Goal: Task Accomplishment & Management: Manage account settings

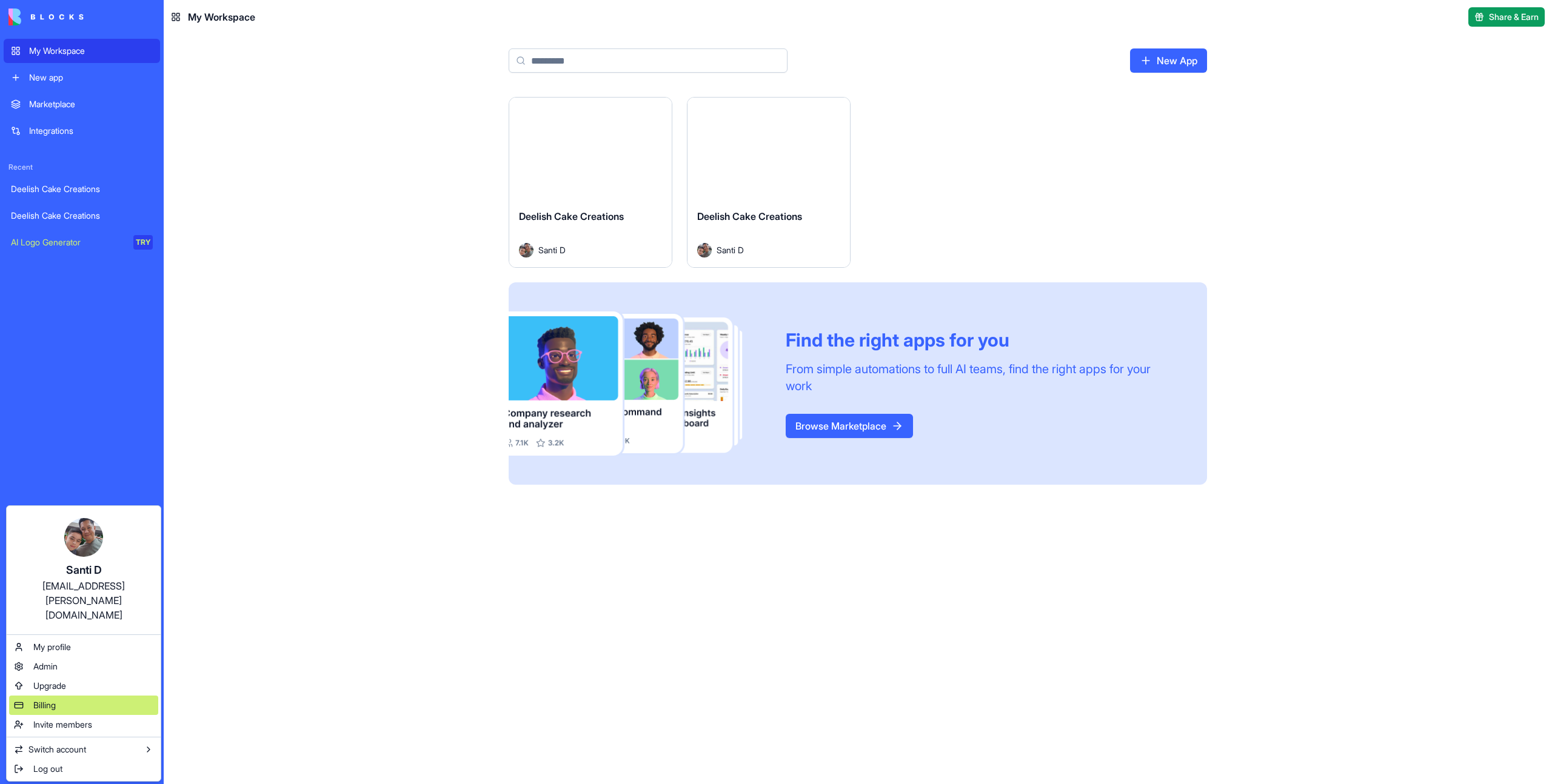
click at [50, 699] on span "Billing" at bounding box center [45, 705] width 23 height 12
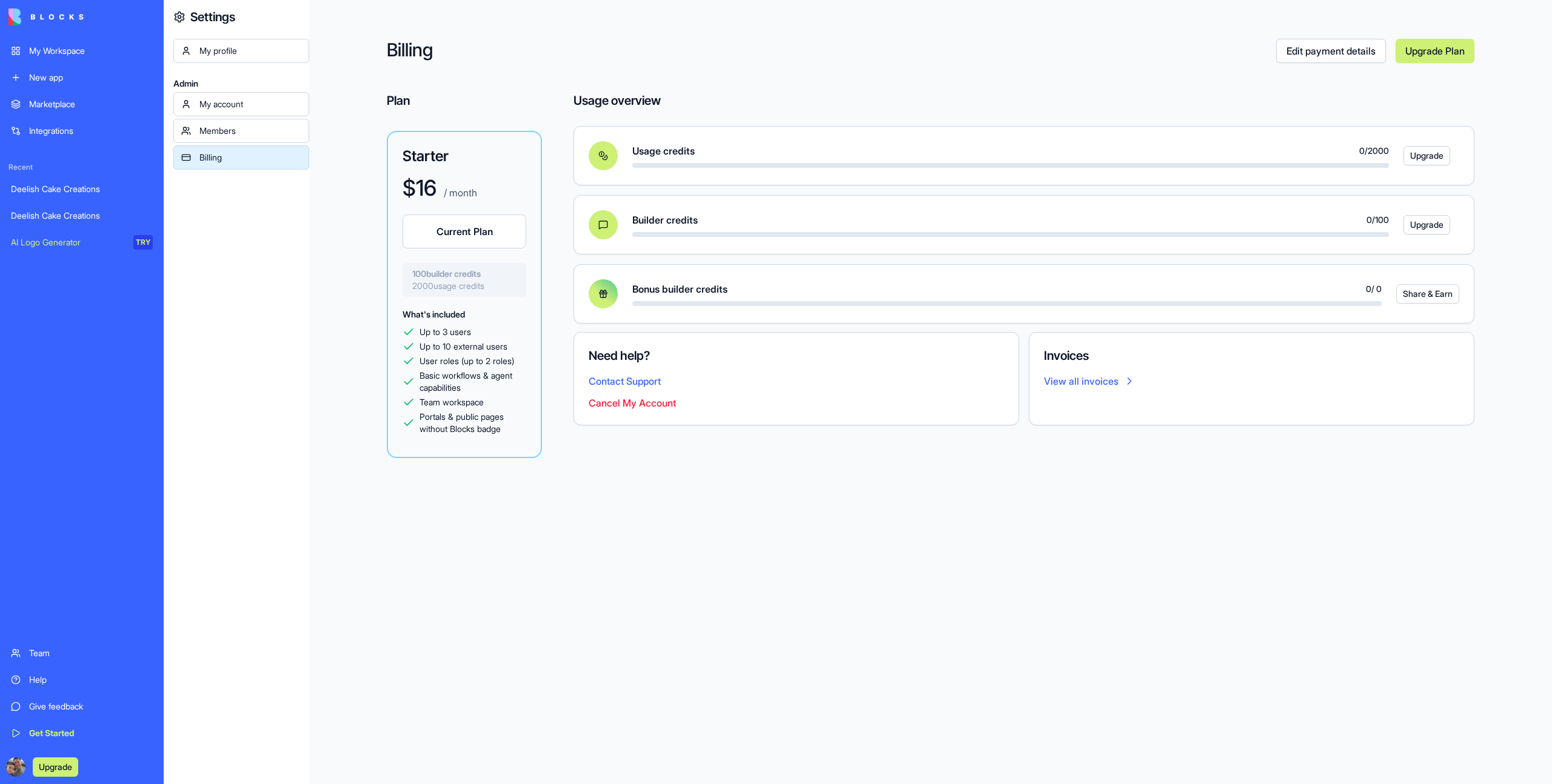
click at [89, 54] on div "My Workspace" at bounding box center [91, 50] width 124 height 12
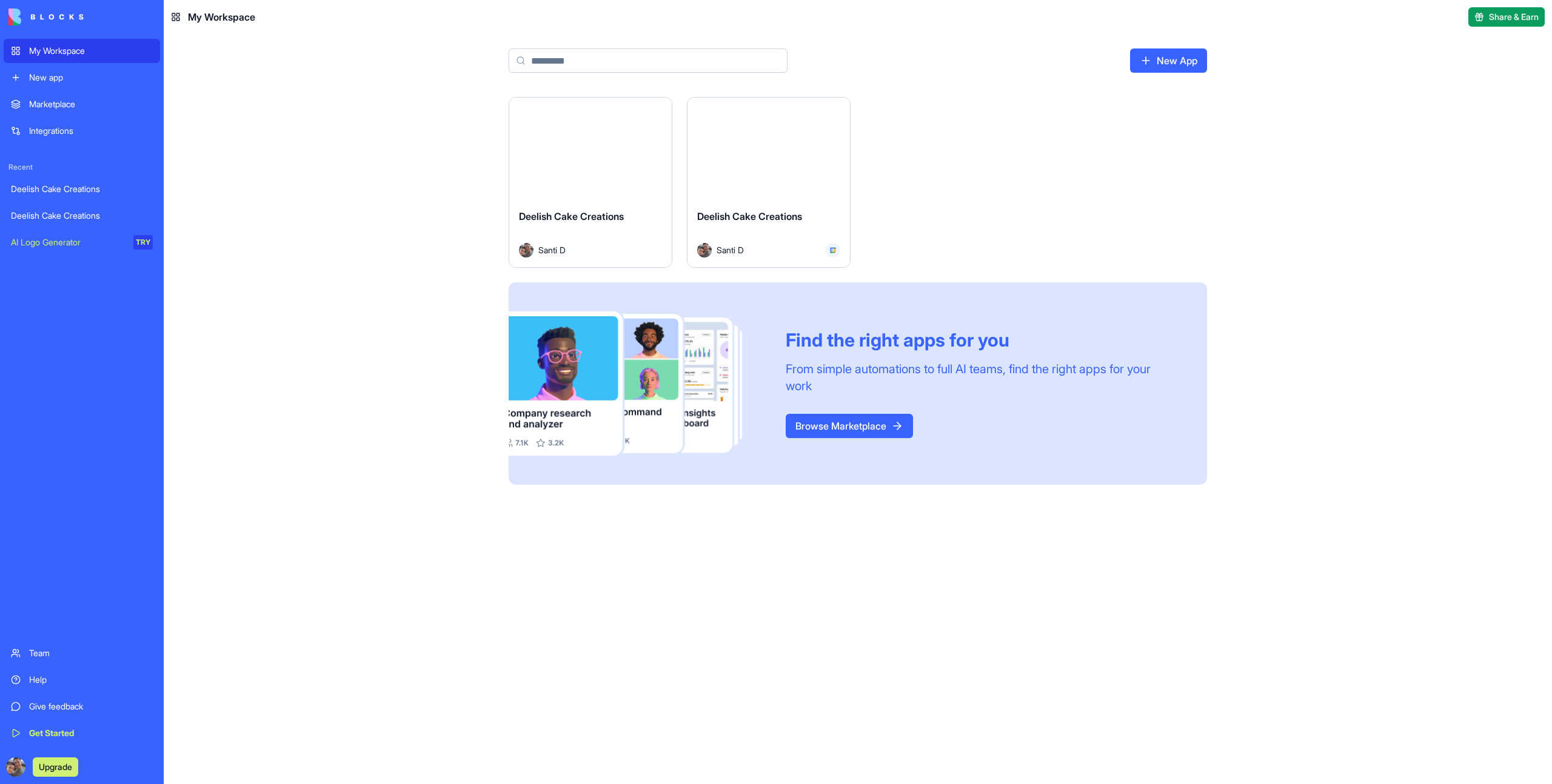
click at [577, 148] on button "Launch" at bounding box center [590, 148] width 91 height 25
click at [754, 149] on button "Launch" at bounding box center [769, 148] width 91 height 25
click at [778, 117] on div "Launch" at bounding box center [769, 148] width 162 height 102
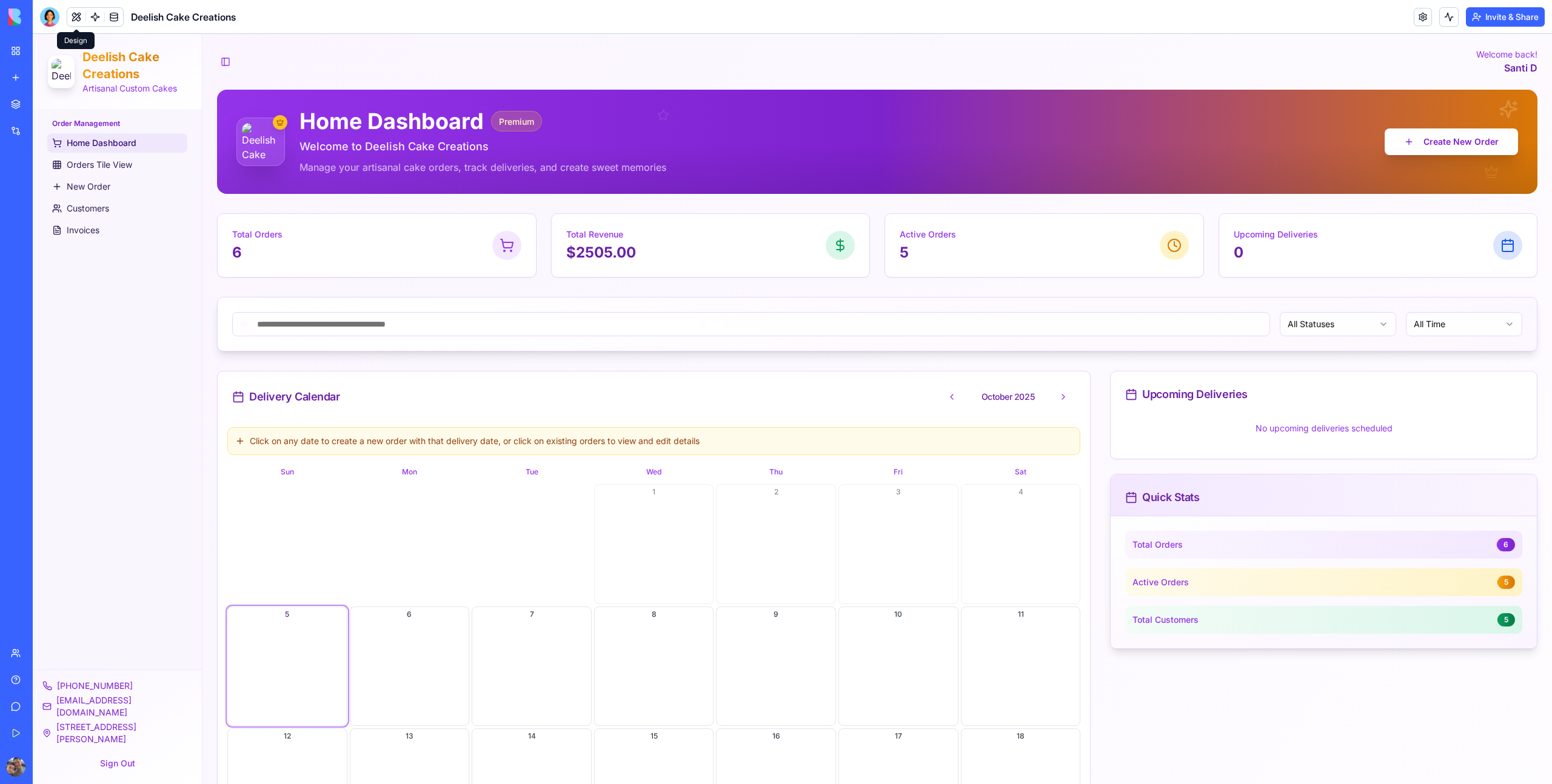
click at [77, 17] on button at bounding box center [77, 17] width 18 height 18
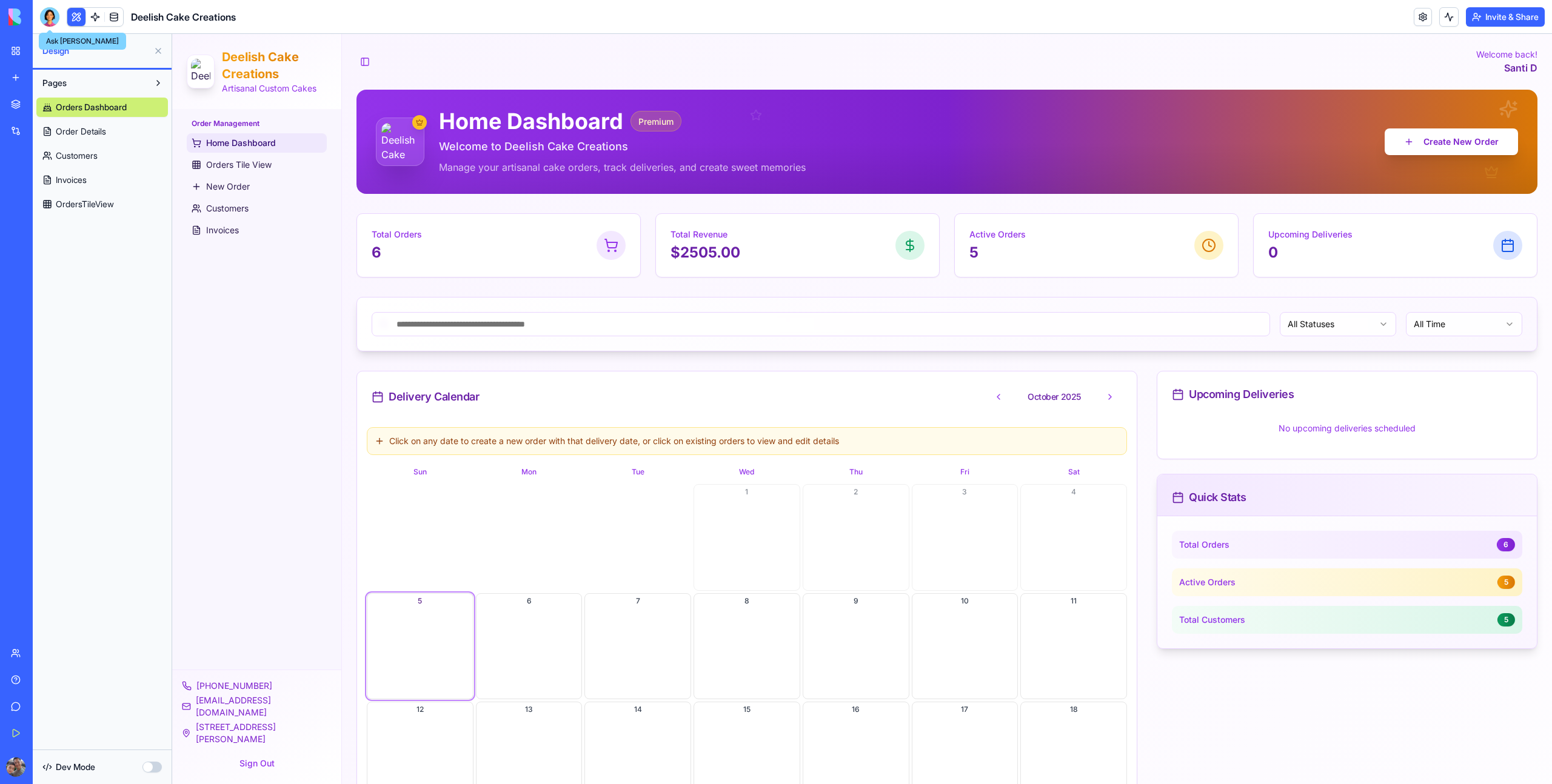
click at [42, 20] on div at bounding box center [49, 16] width 19 height 19
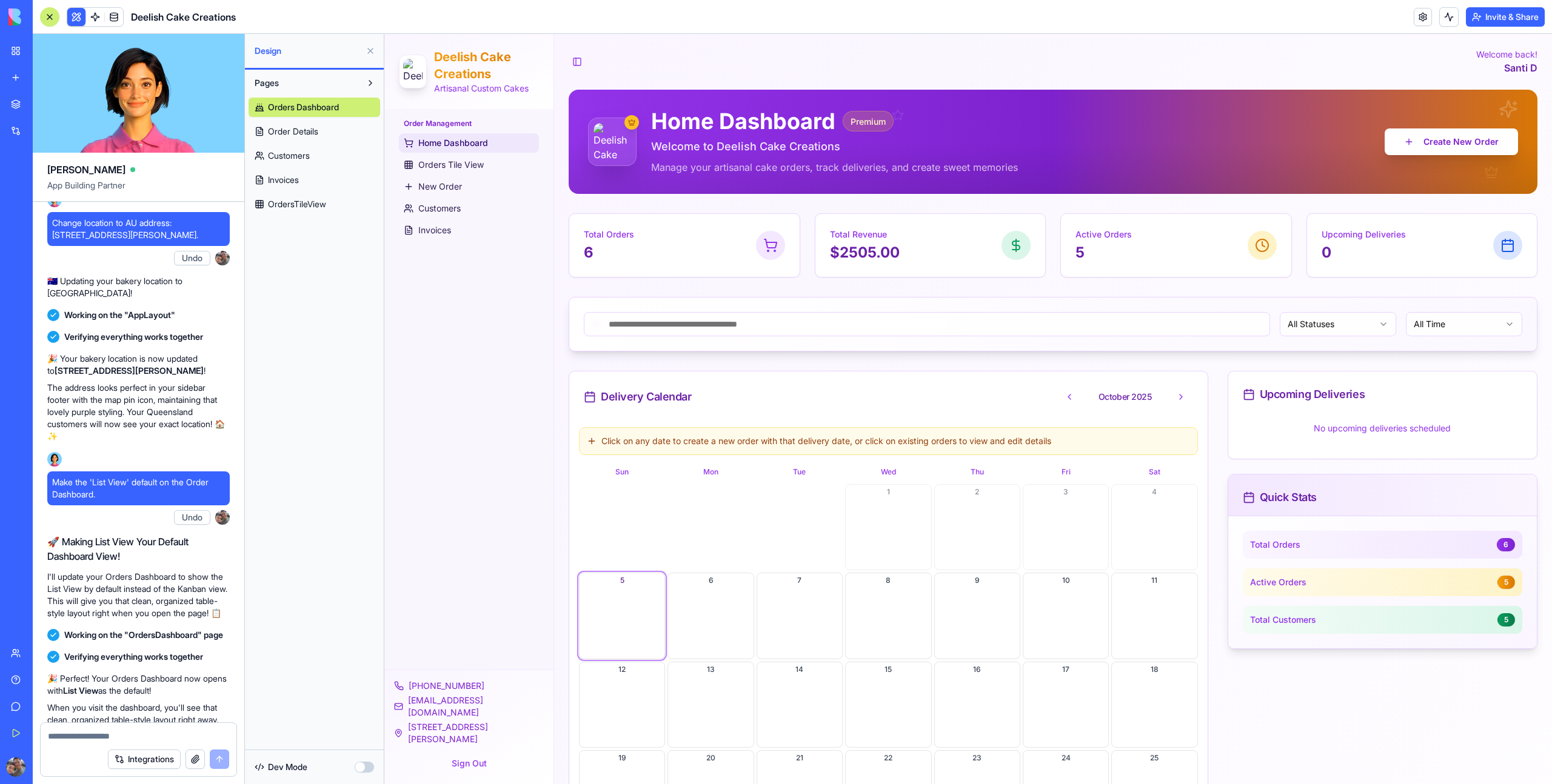
scroll to position [2886, 0]
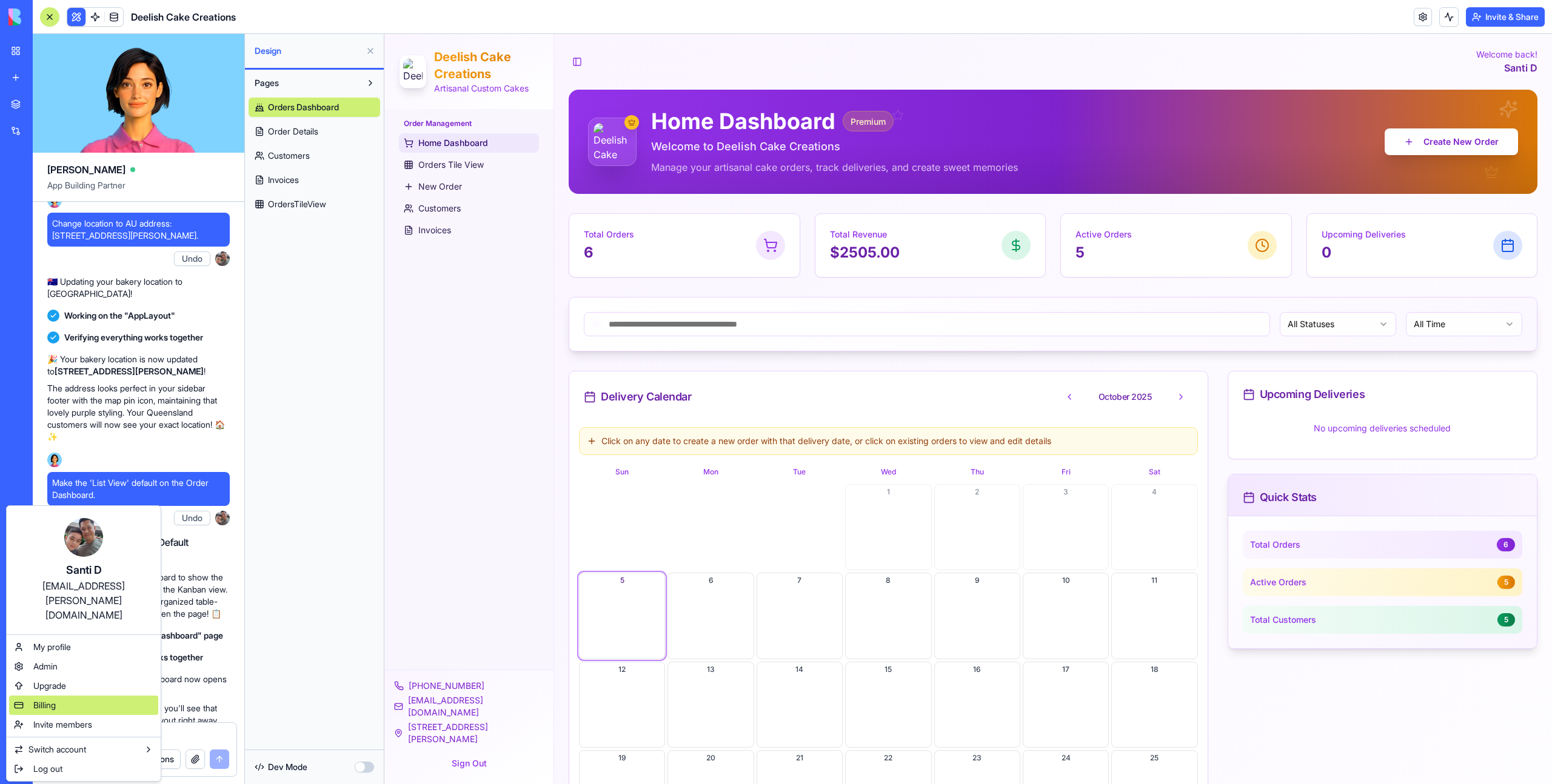
click at [65, 696] on div "Billing" at bounding box center [84, 705] width 149 height 19
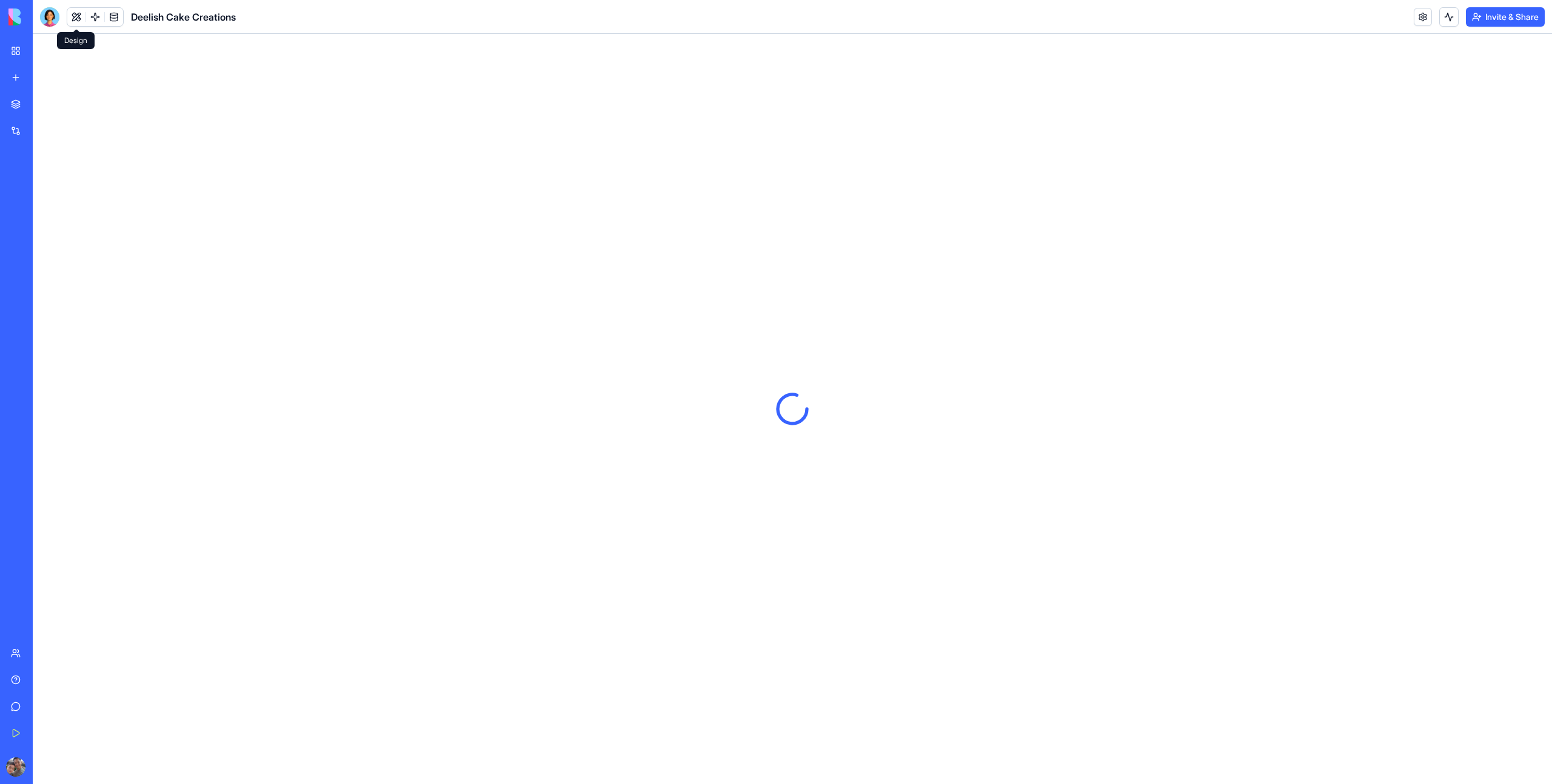
click at [51, 15] on div at bounding box center [49, 16] width 19 height 19
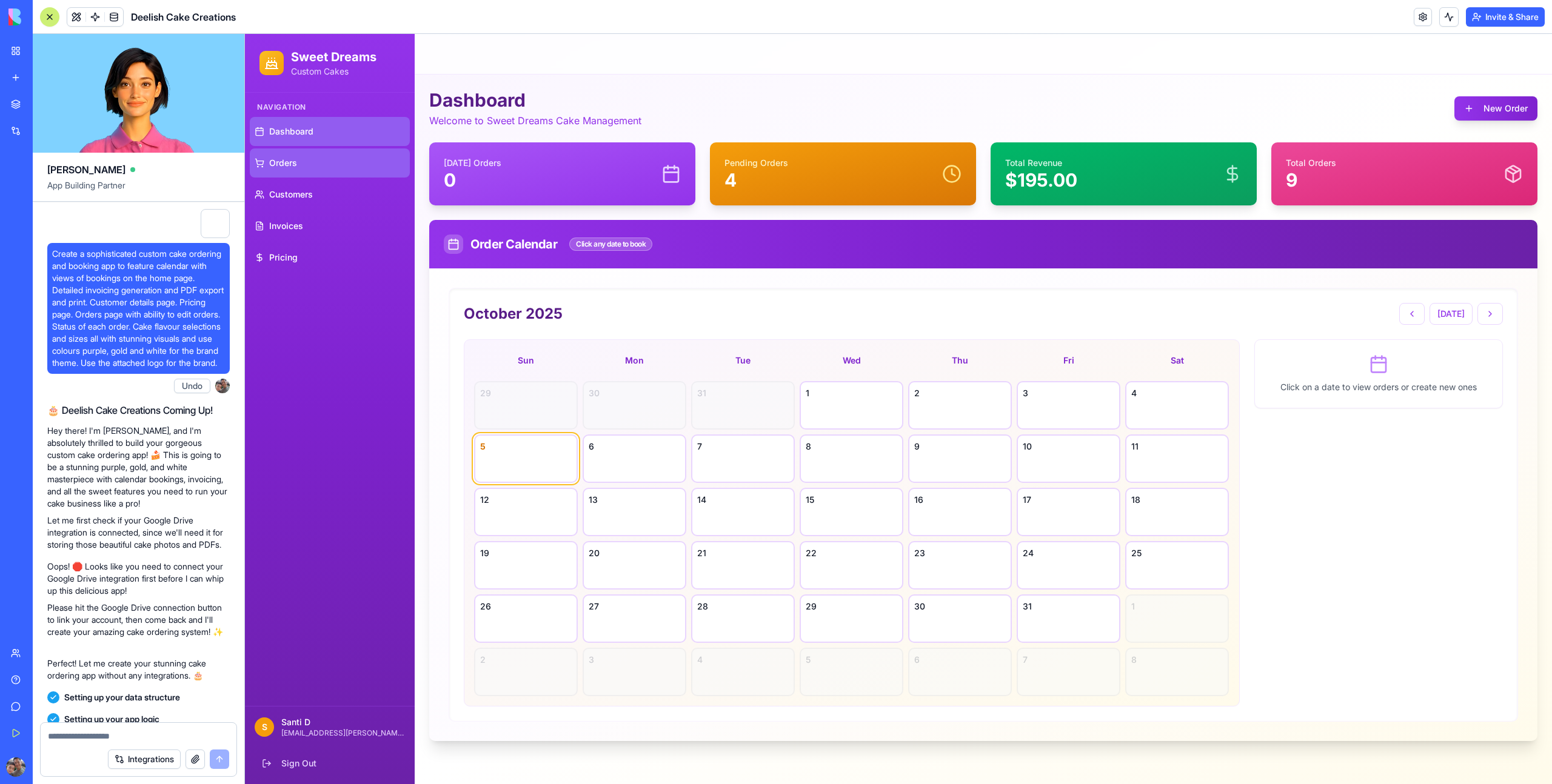
click at [366, 160] on link "Orders" at bounding box center [330, 163] width 160 height 29
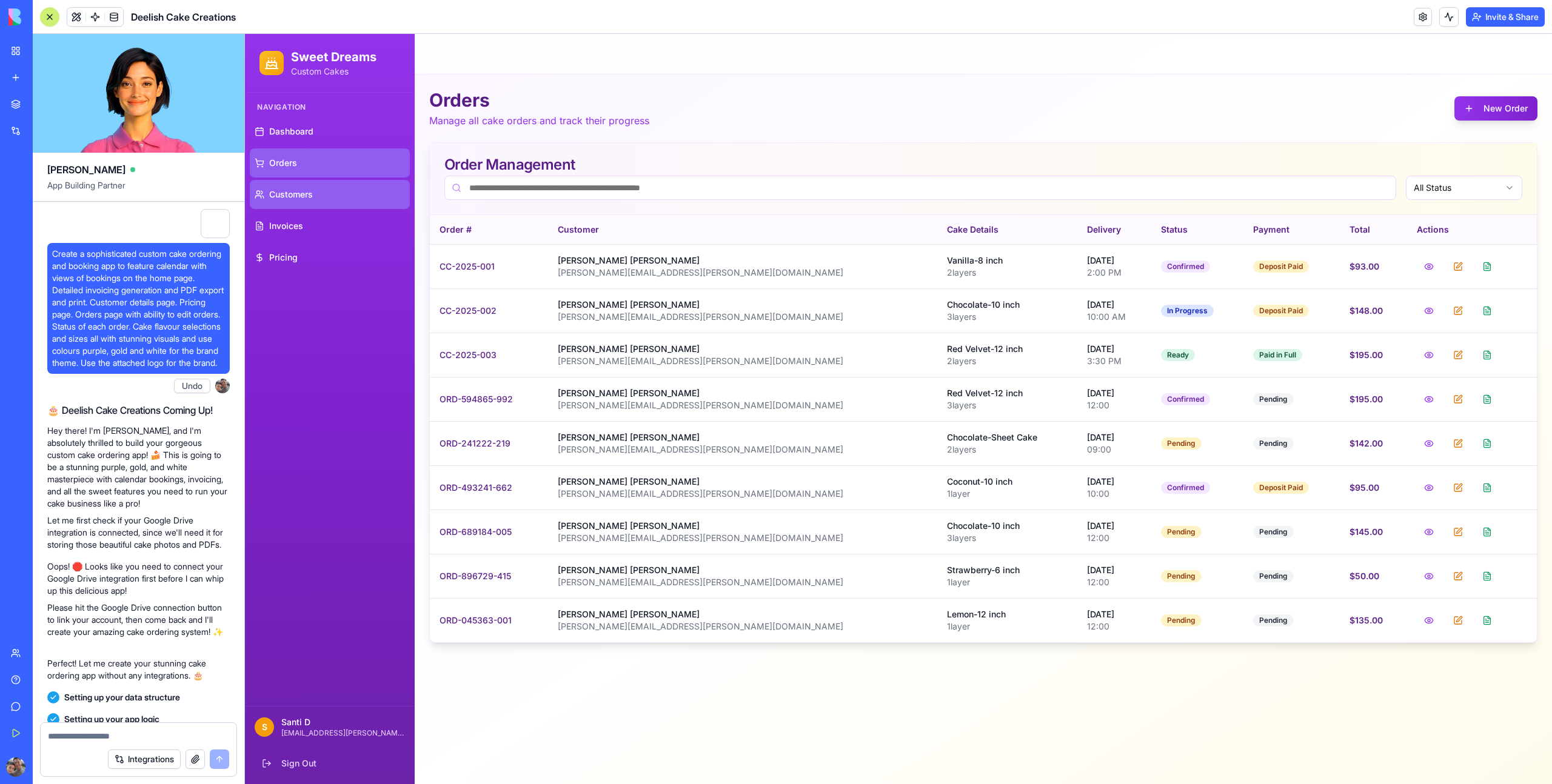
click at [352, 198] on link "Customers" at bounding box center [330, 195] width 160 height 29
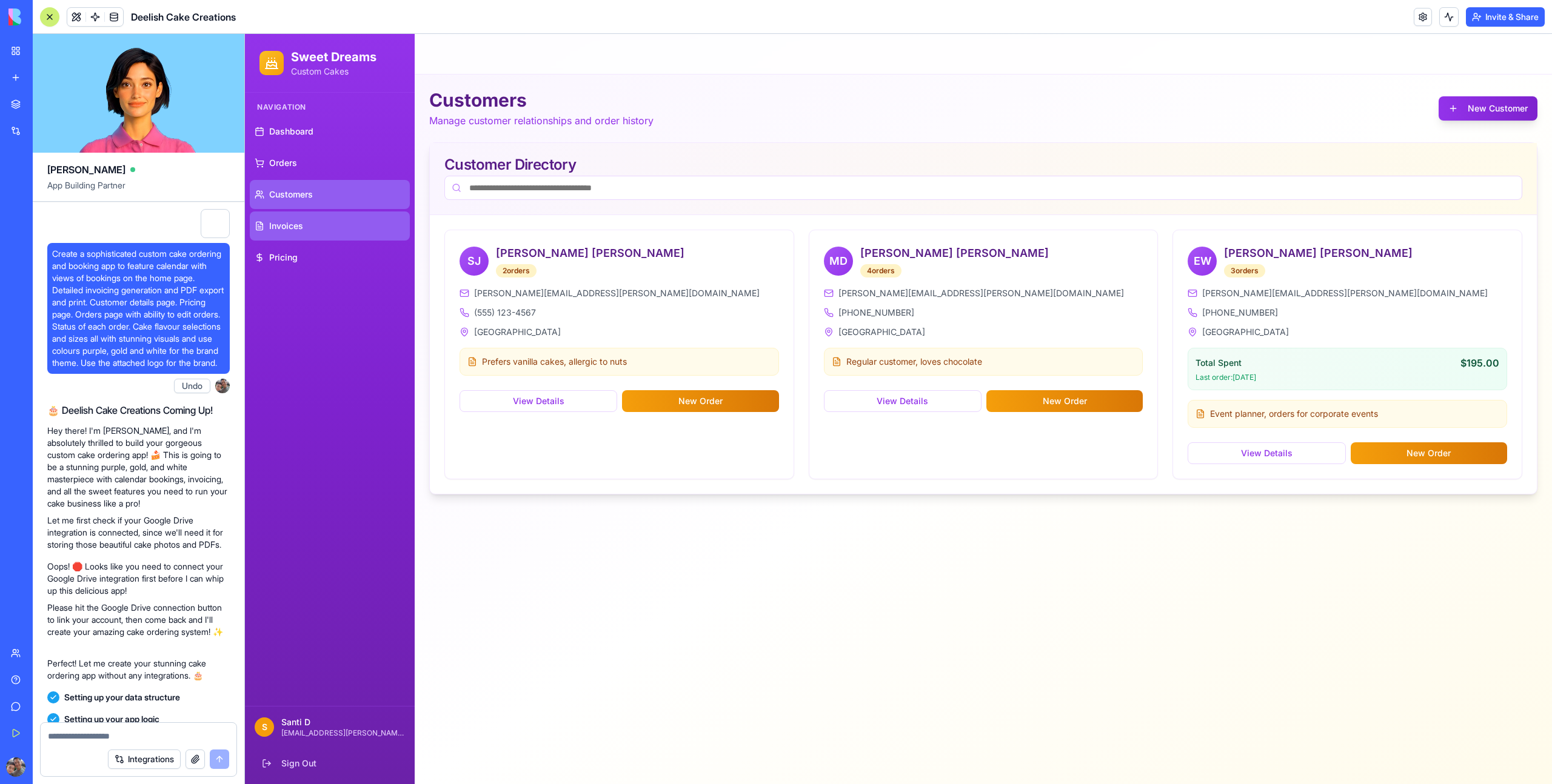
click at [347, 220] on link "Invoices" at bounding box center [330, 226] width 160 height 29
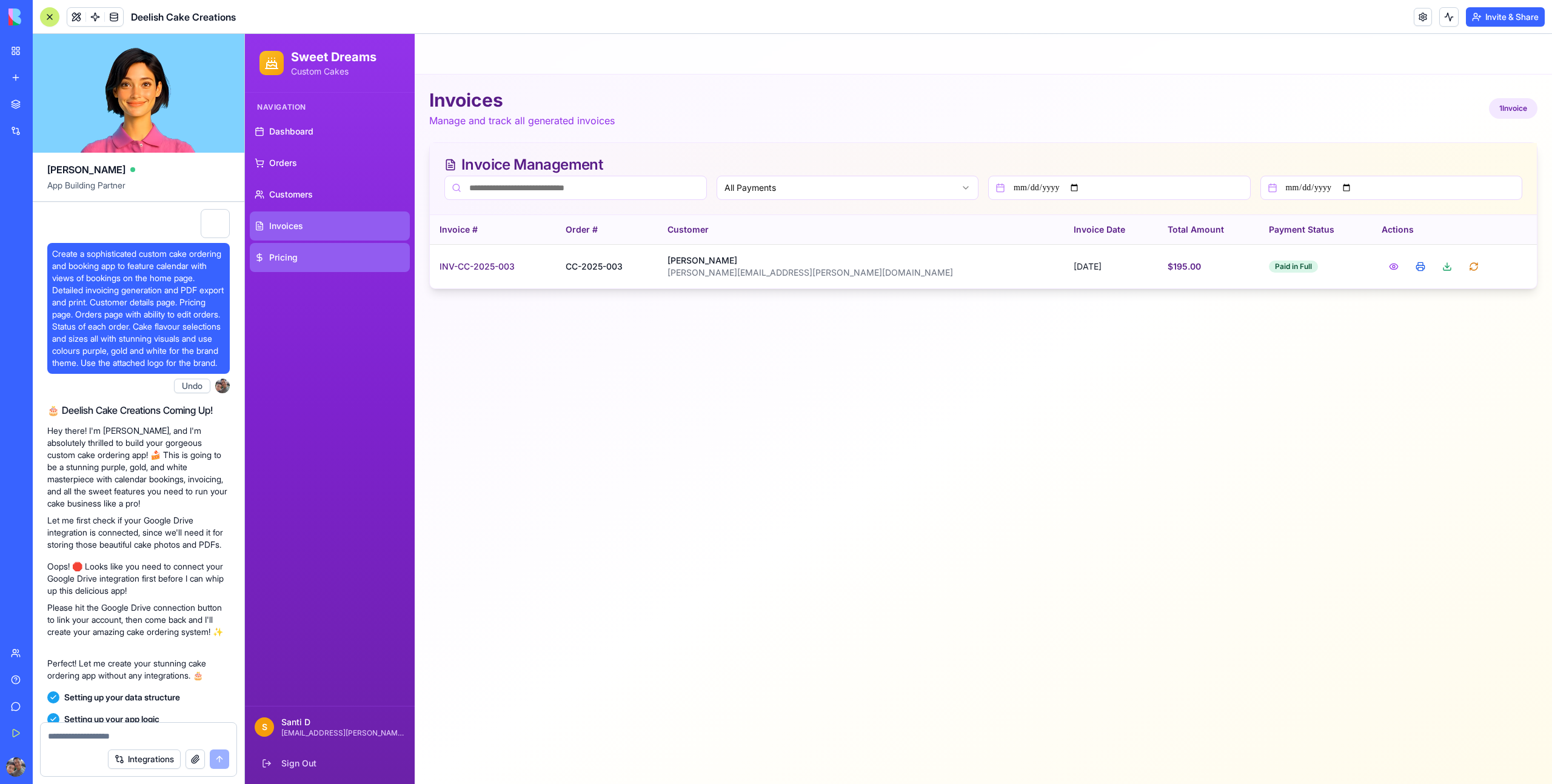
click at [338, 244] on link "Pricing" at bounding box center [330, 258] width 160 height 29
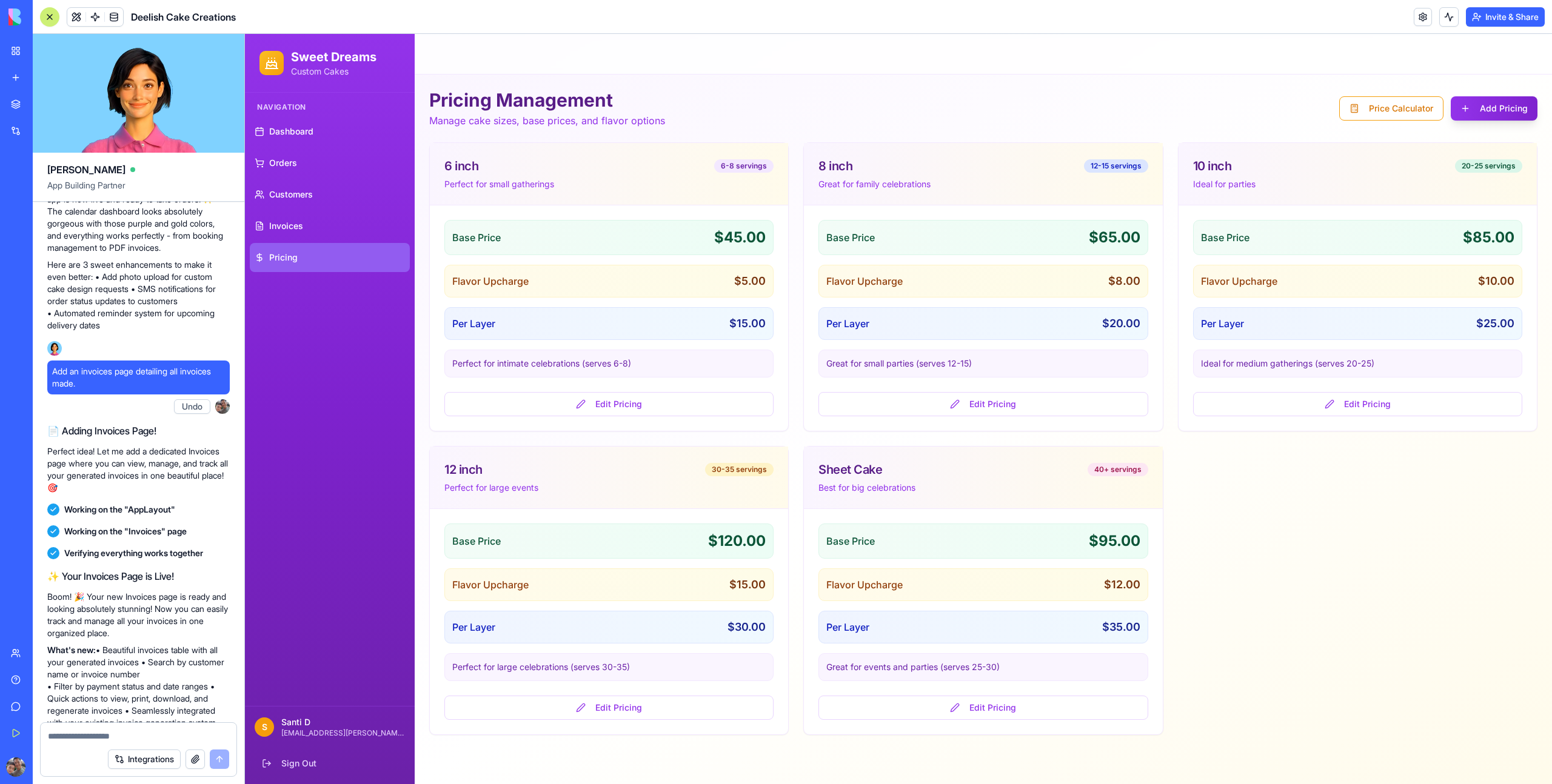
scroll to position [832, 0]
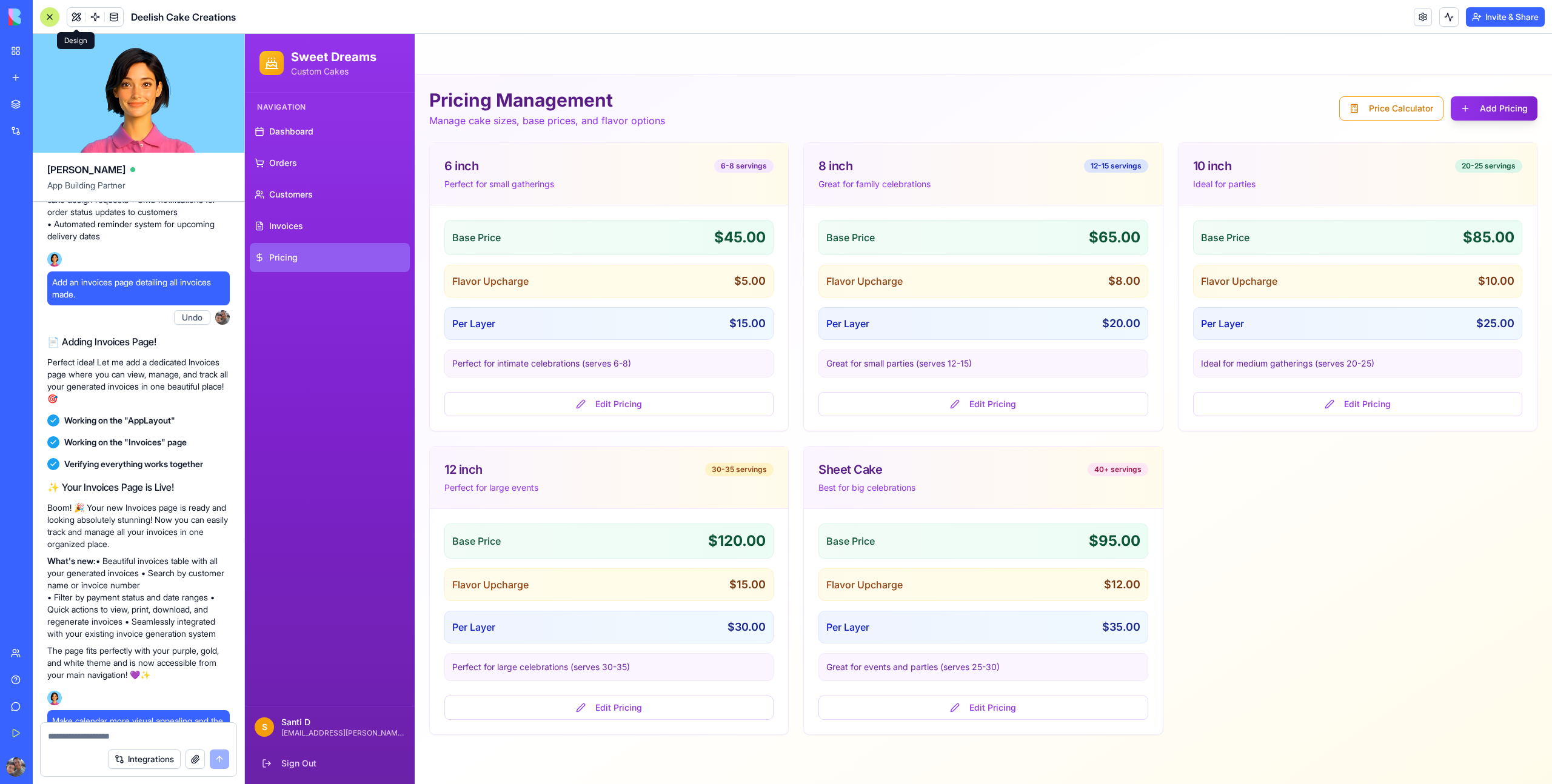
click at [76, 14] on button at bounding box center [77, 17] width 18 height 18
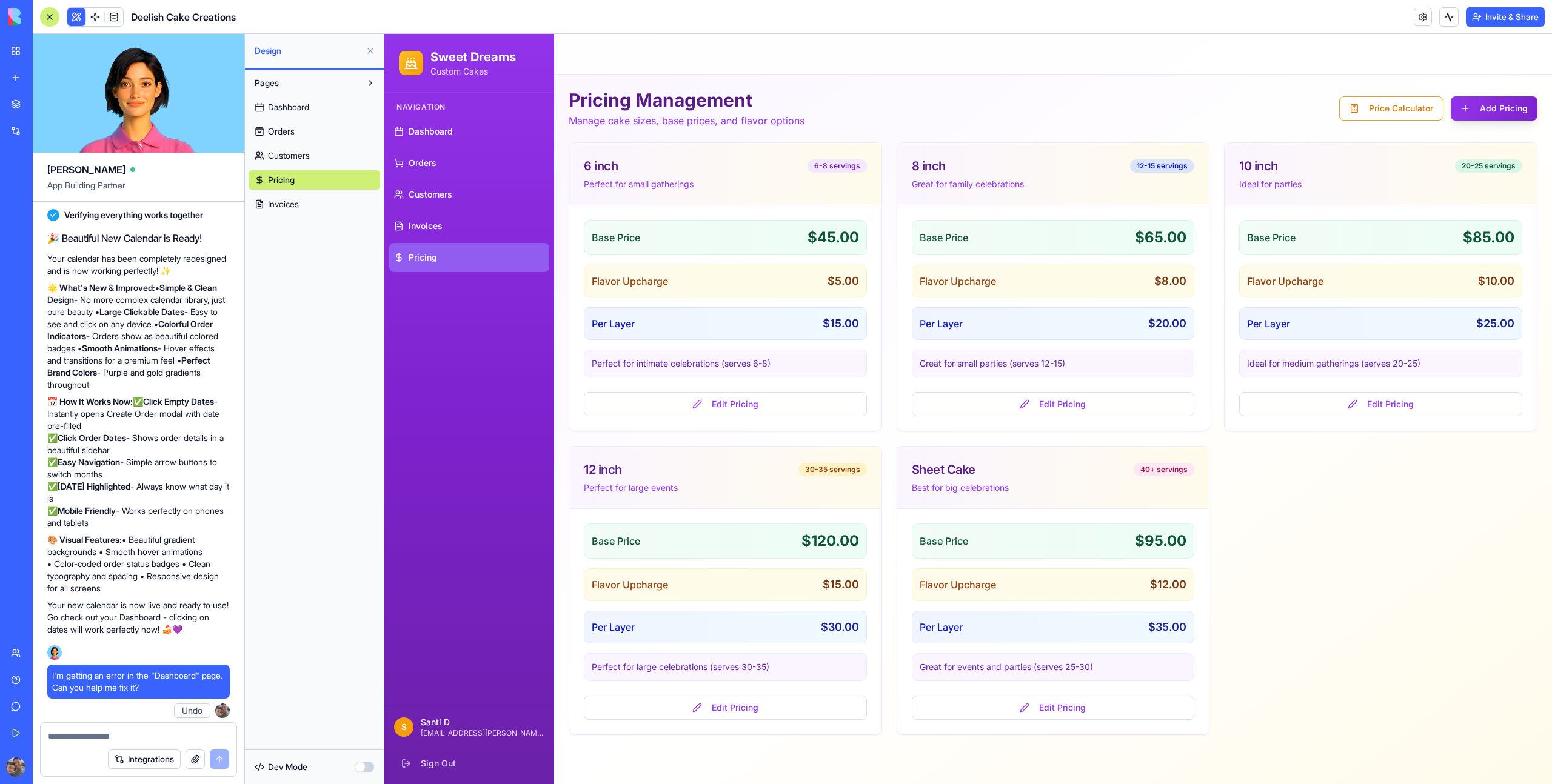
scroll to position [3665, 0]
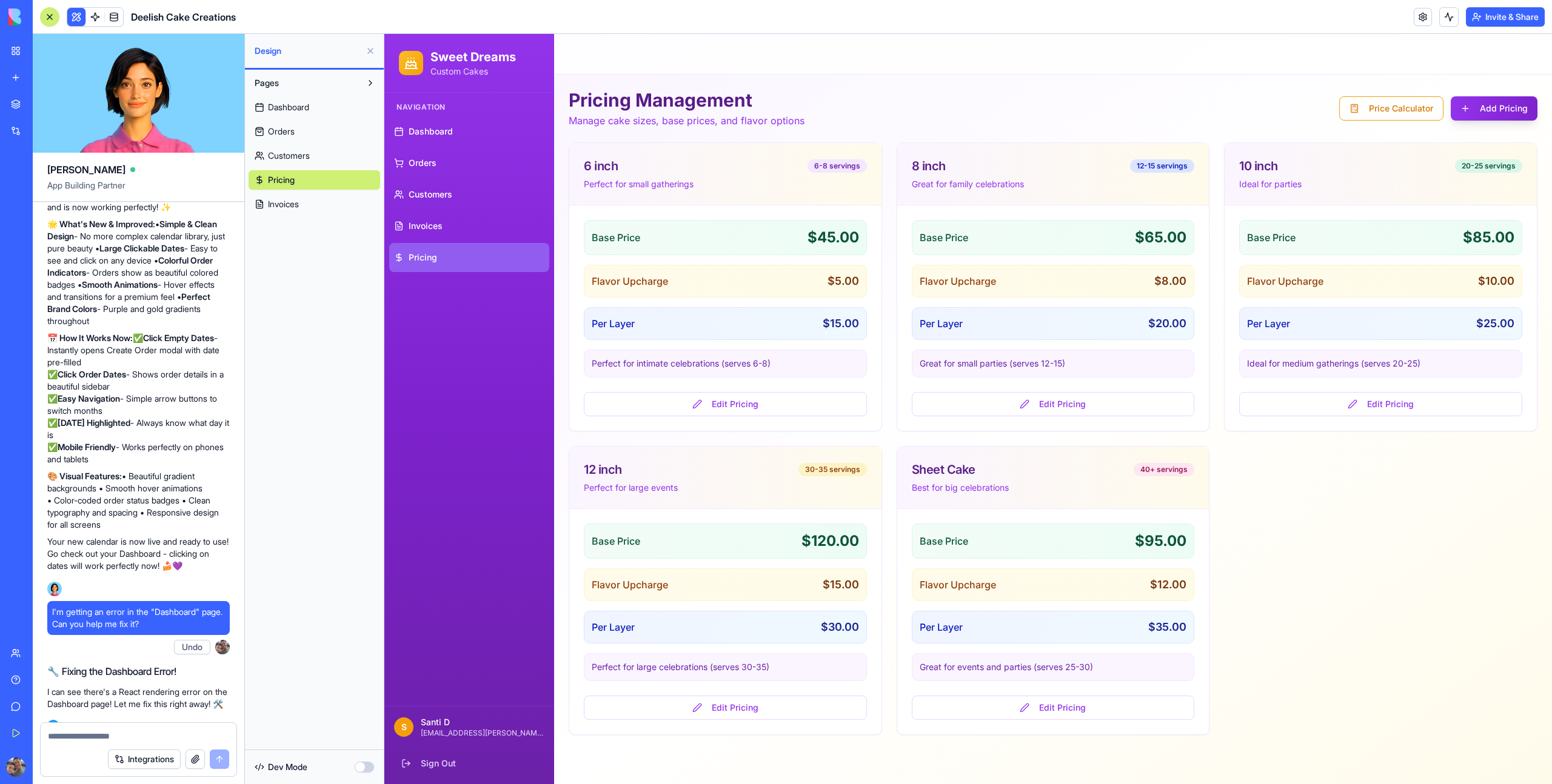
click at [354, 104] on link "Dashboard" at bounding box center [314, 107] width 131 height 19
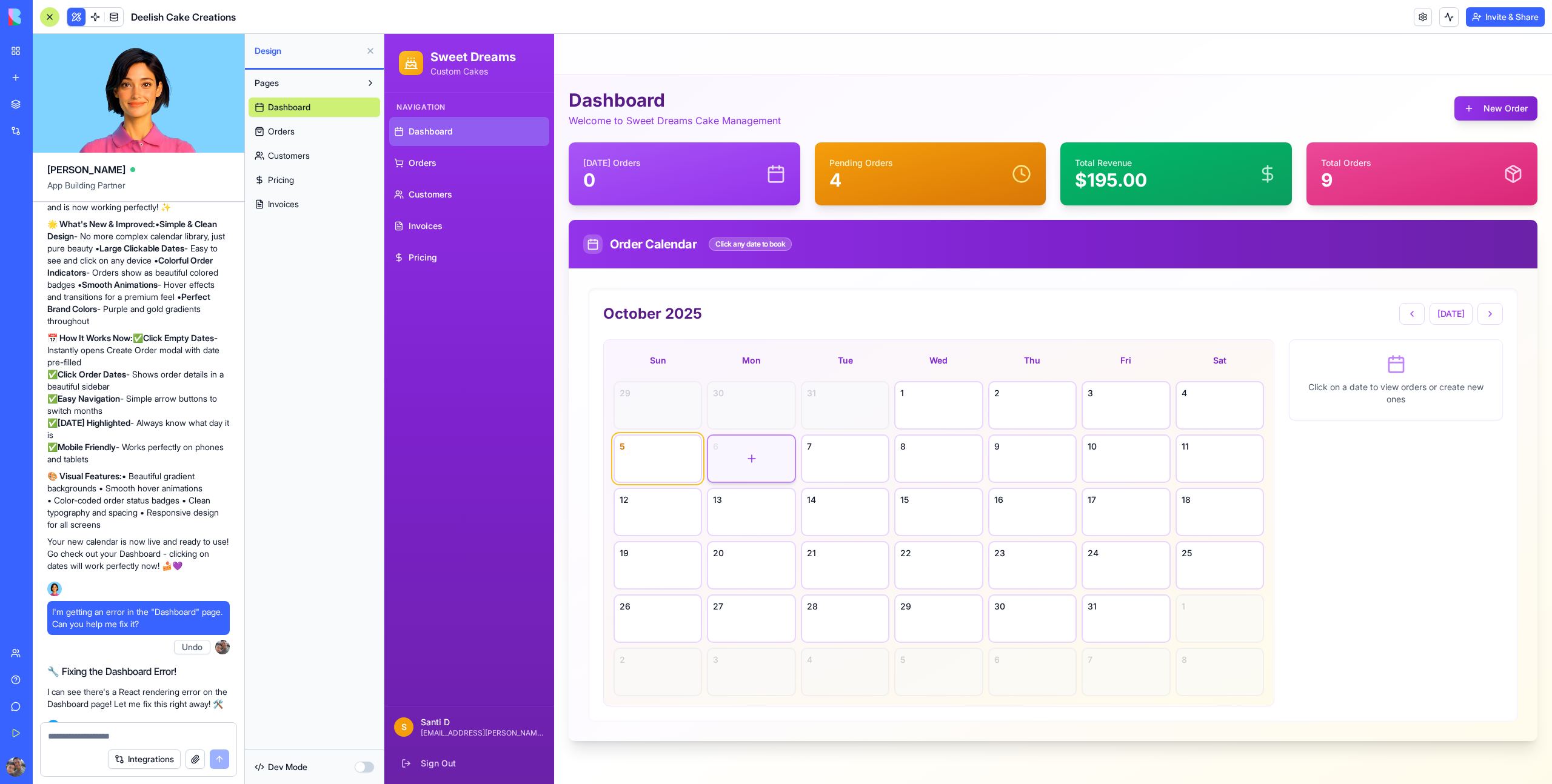
click at [737, 463] on div at bounding box center [750, 459] width 87 height 46
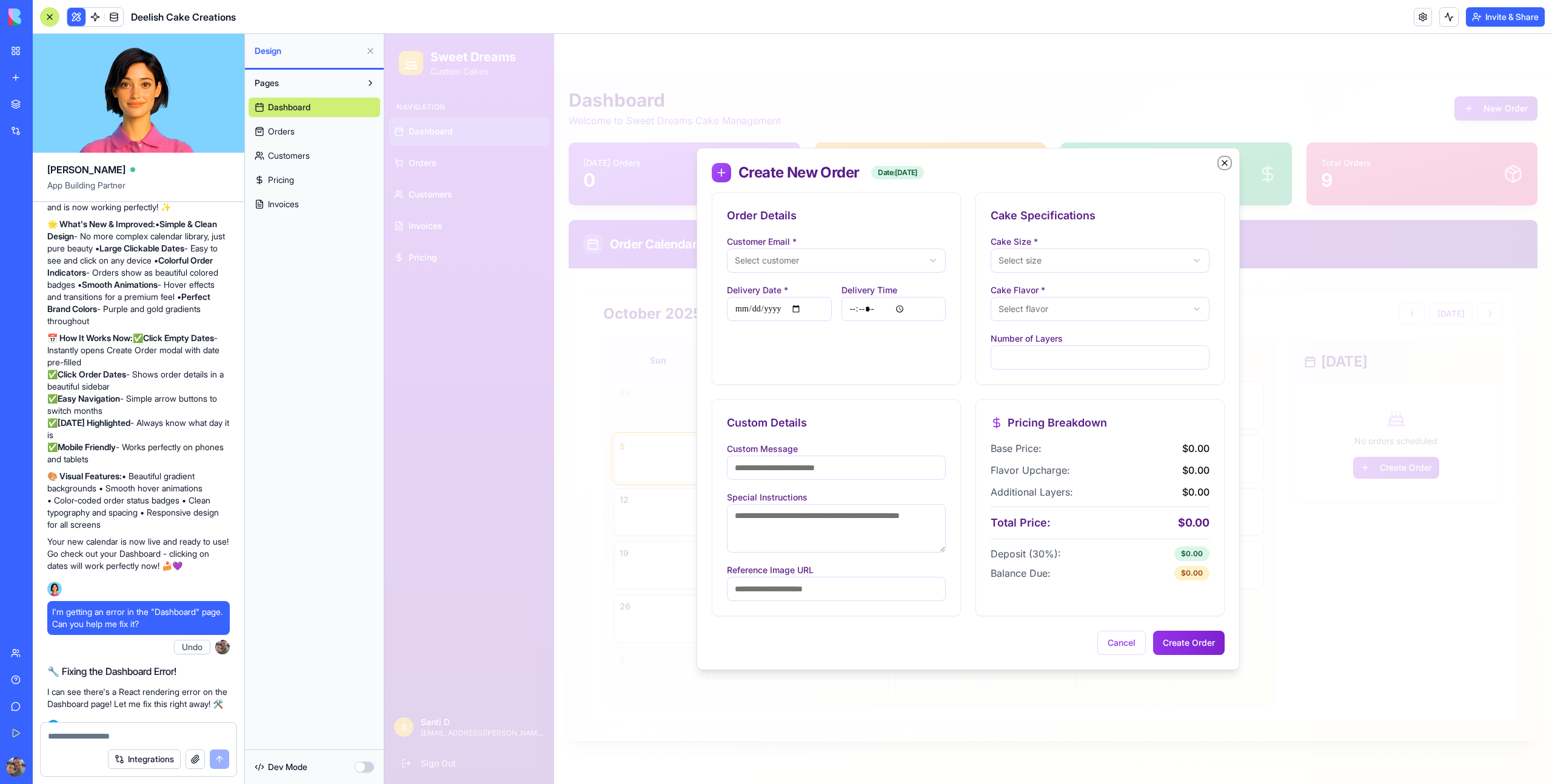
click at [1223, 164] on icon "button" at bounding box center [1224, 163] width 10 height 10
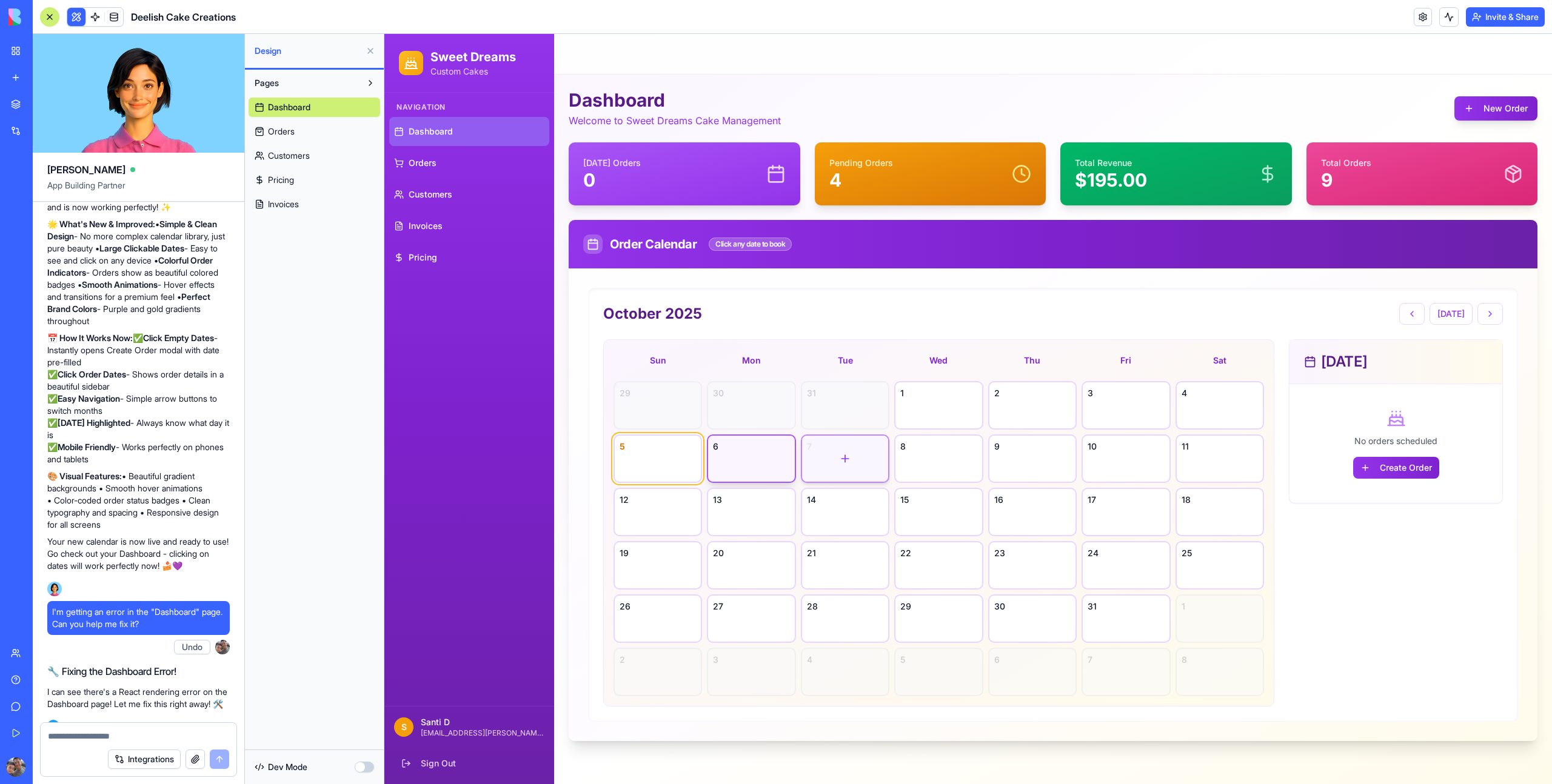
click at [855, 462] on div at bounding box center [845, 459] width 87 height 46
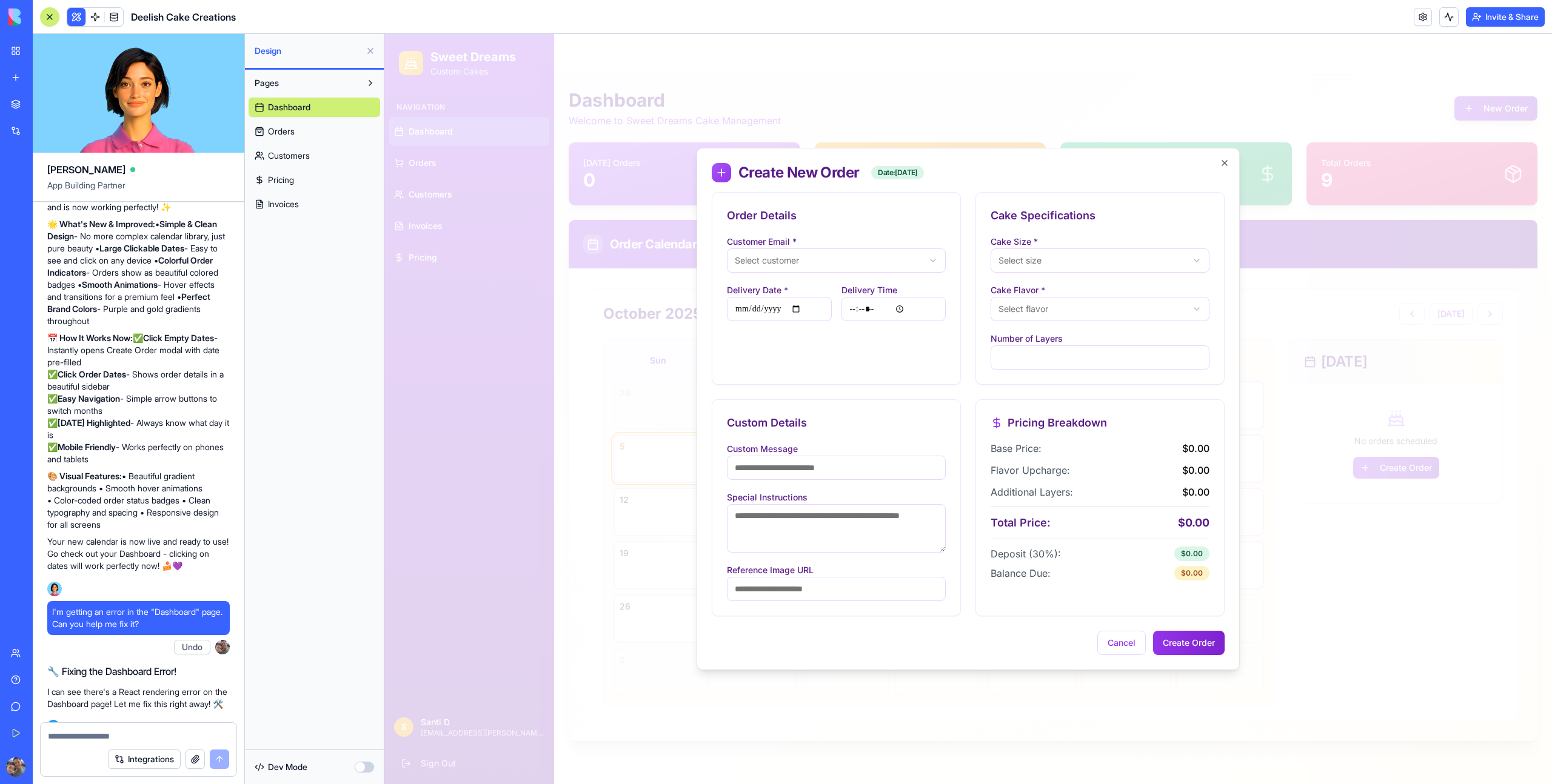
click at [1234, 164] on div "**********" at bounding box center [968, 409] width 543 height 523
click at [1224, 162] on icon "button" at bounding box center [1224, 163] width 10 height 10
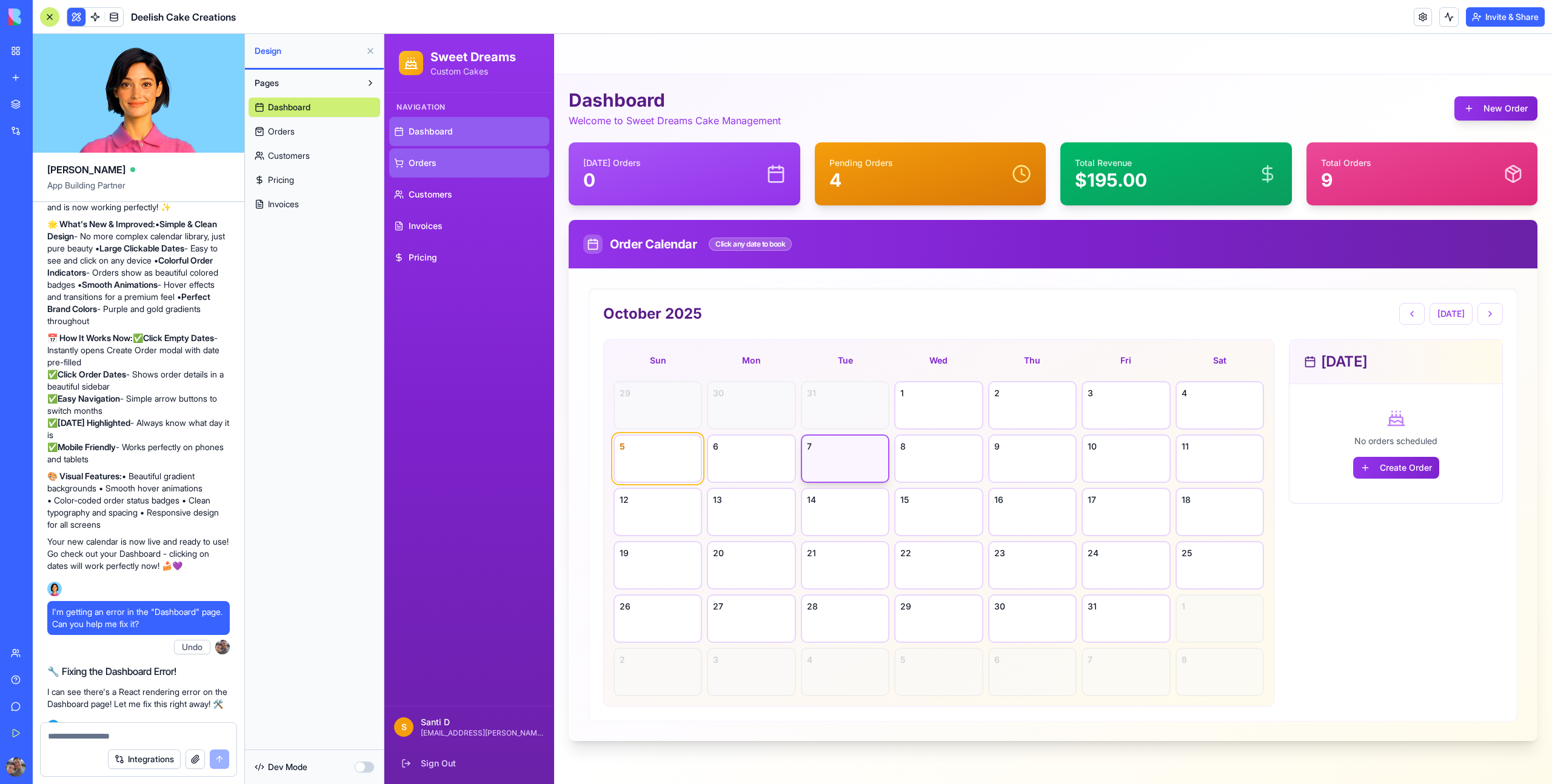
click at [462, 167] on link "Orders" at bounding box center [469, 163] width 160 height 29
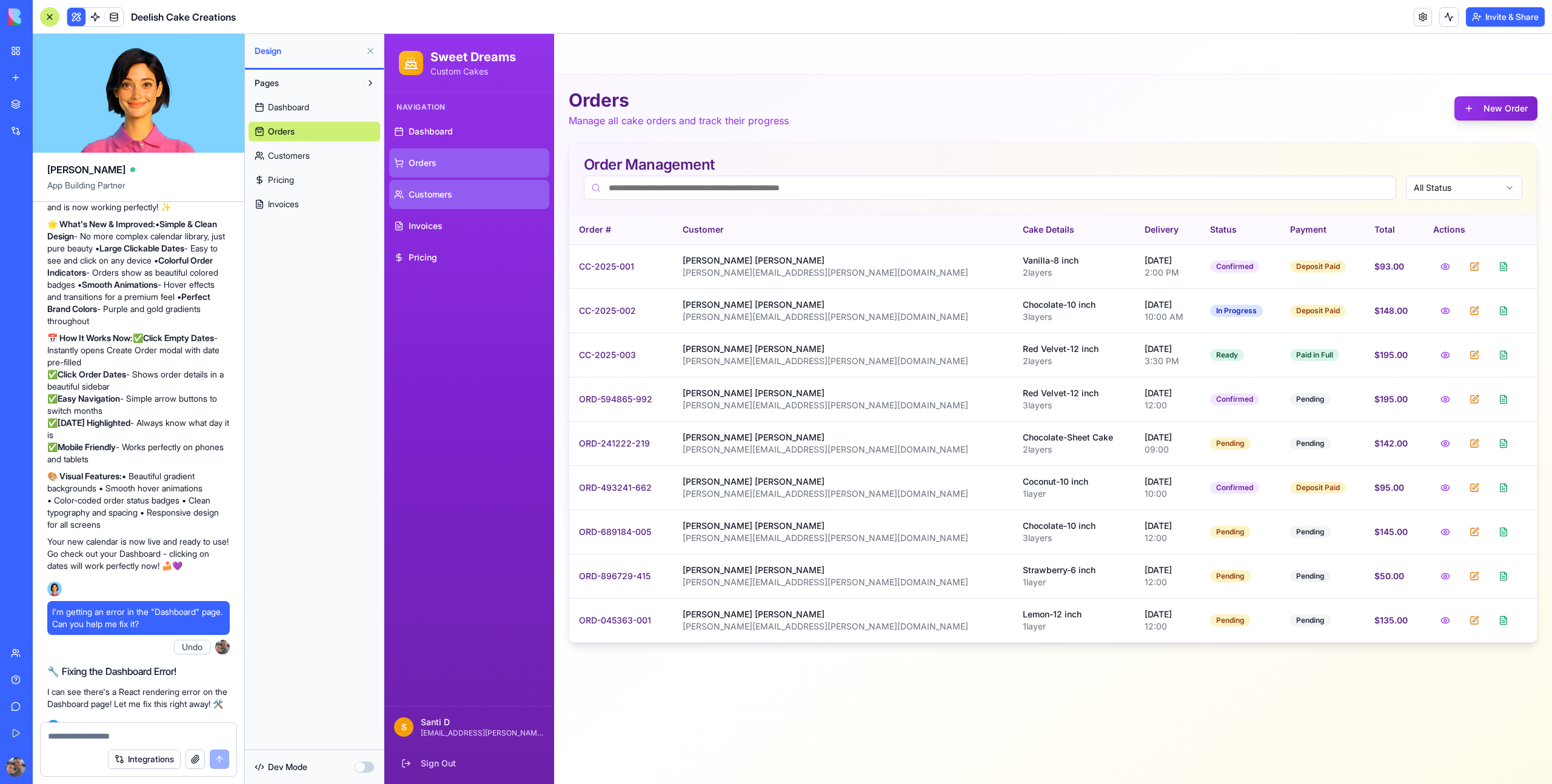
click at [458, 191] on link "Customers" at bounding box center [469, 195] width 160 height 29
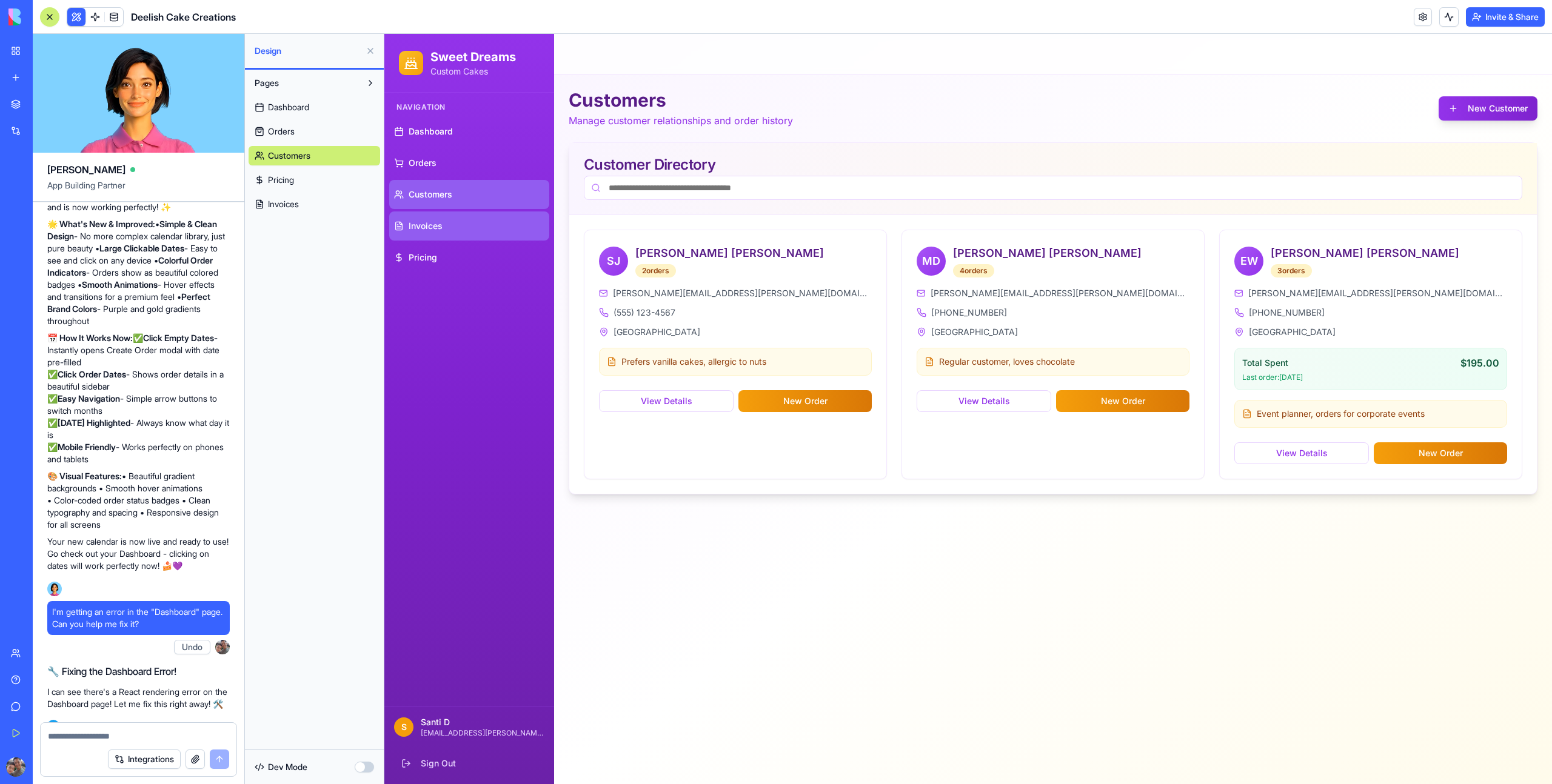
click at [456, 226] on link "Invoices" at bounding box center [469, 226] width 160 height 29
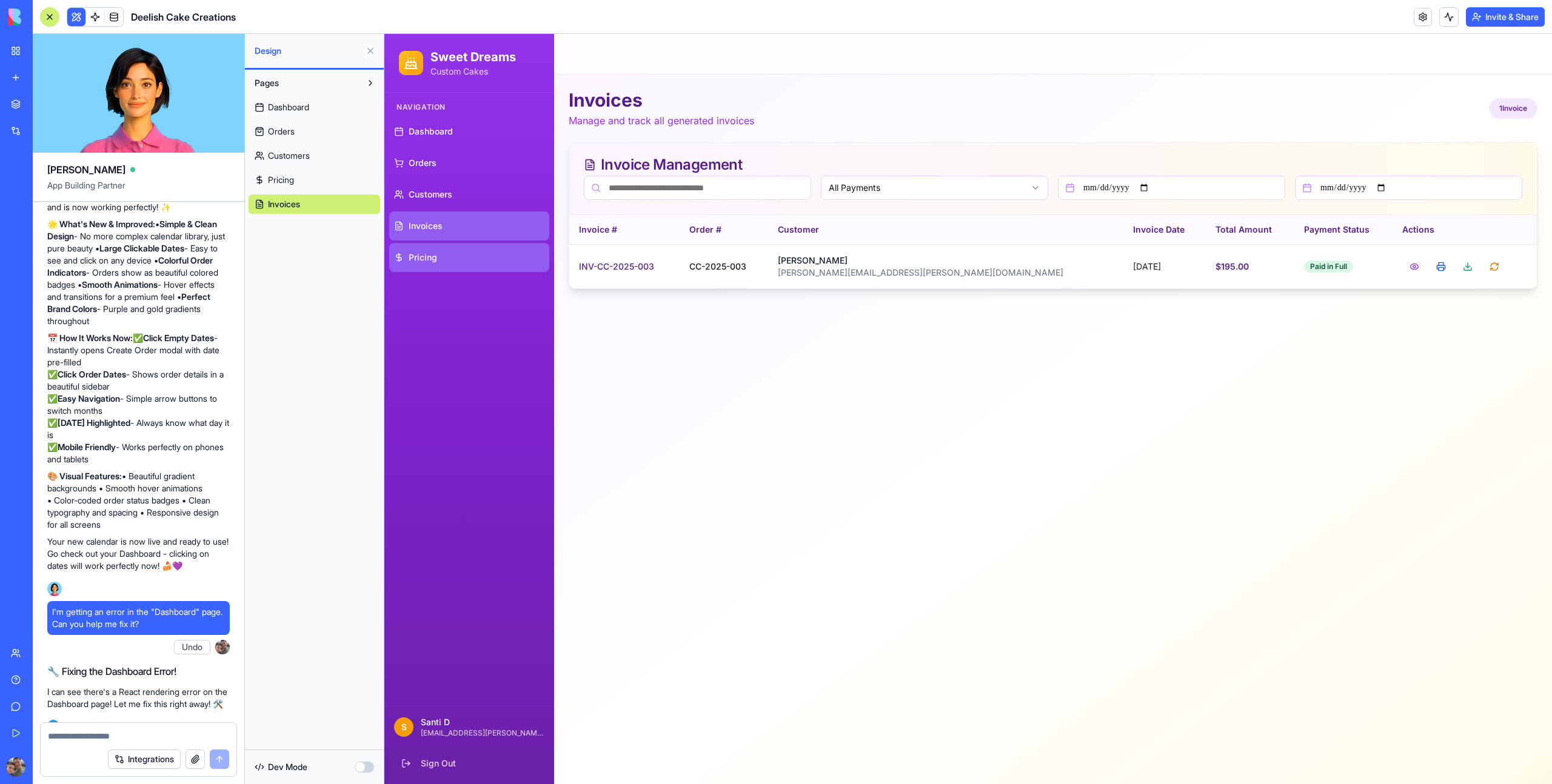
click at [430, 256] on span "Pricing" at bounding box center [423, 257] width 28 height 12
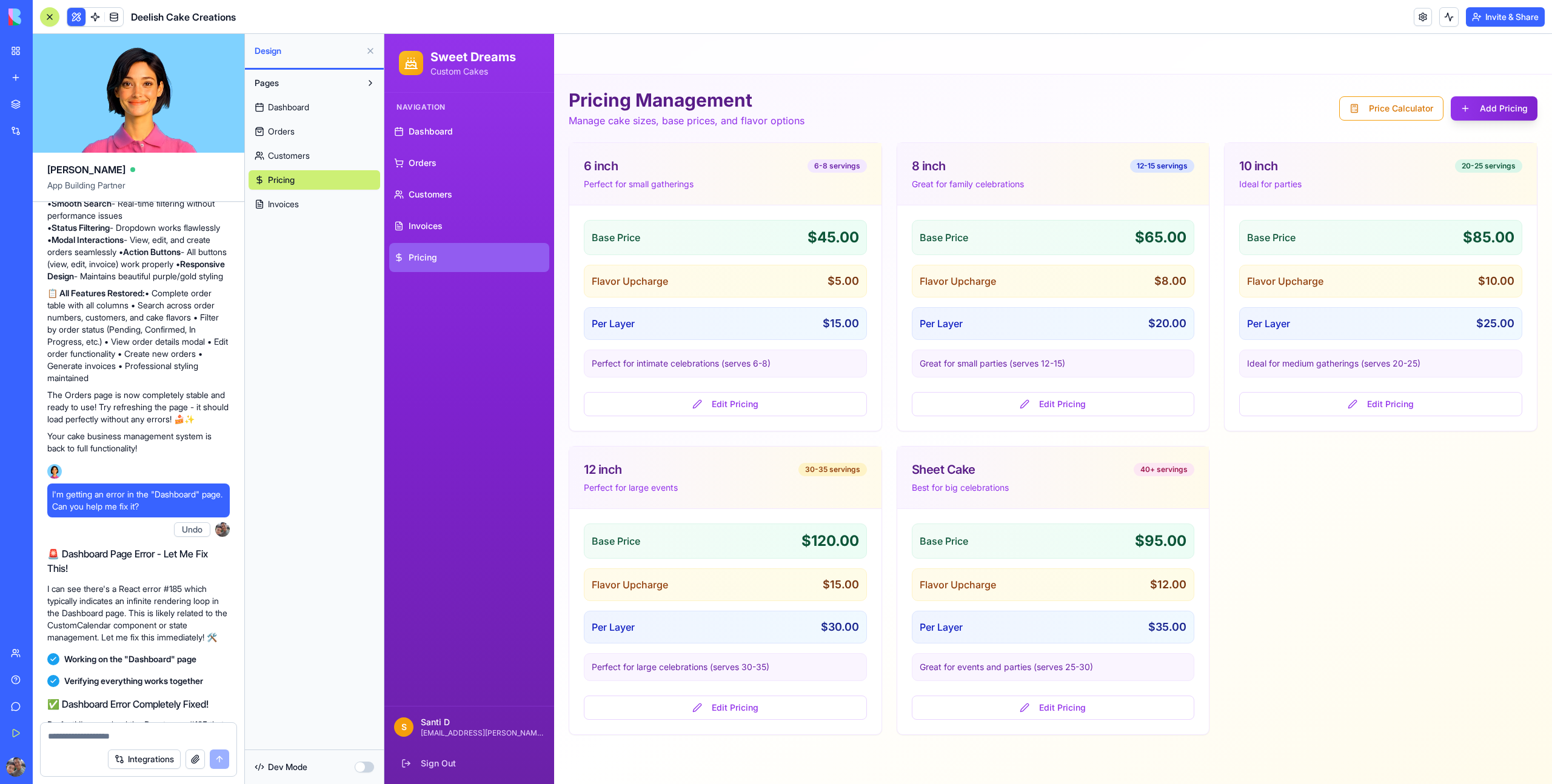
scroll to position [8875, 0]
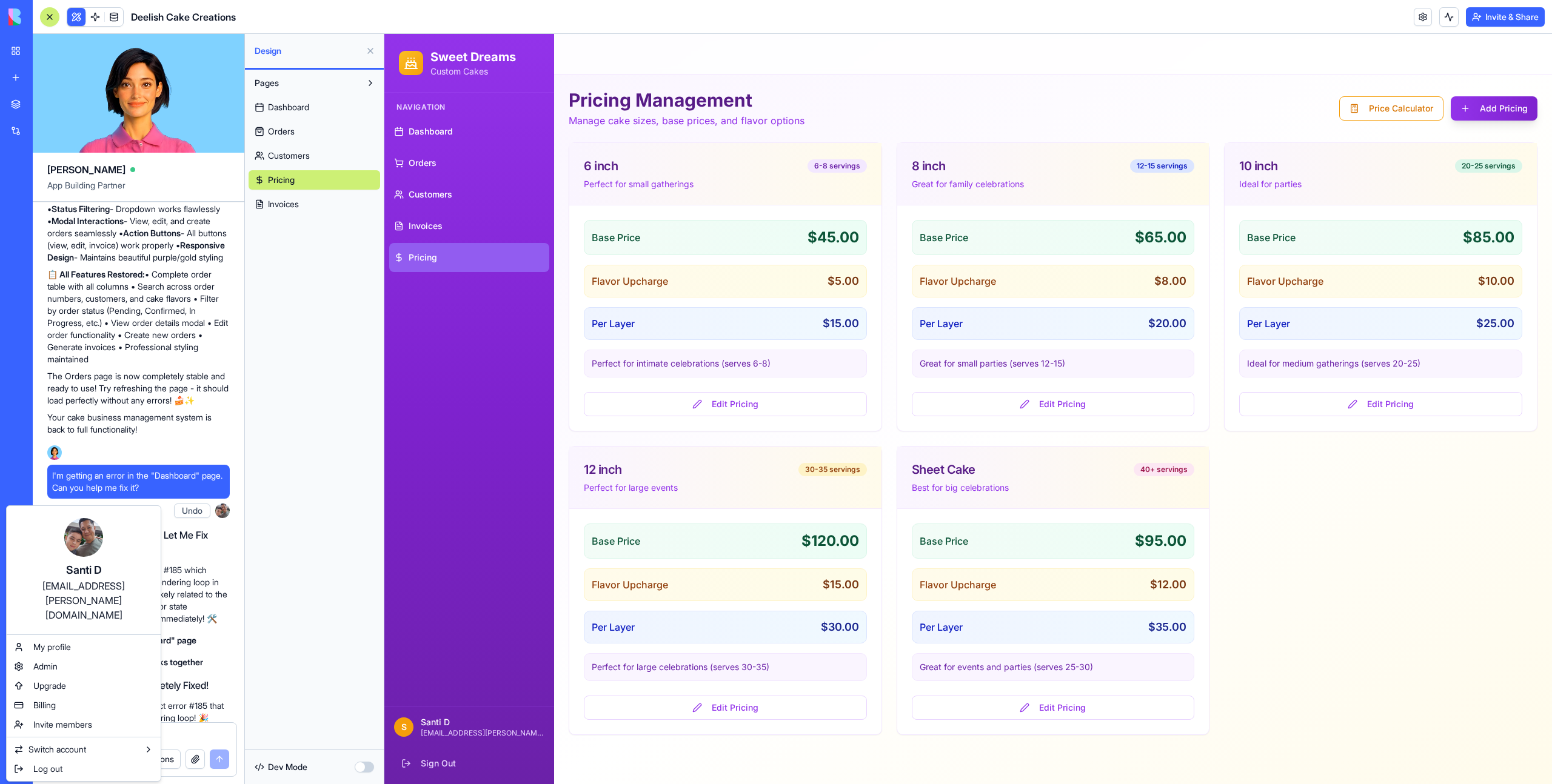
click at [85, 541] on img at bounding box center [84, 537] width 39 height 39
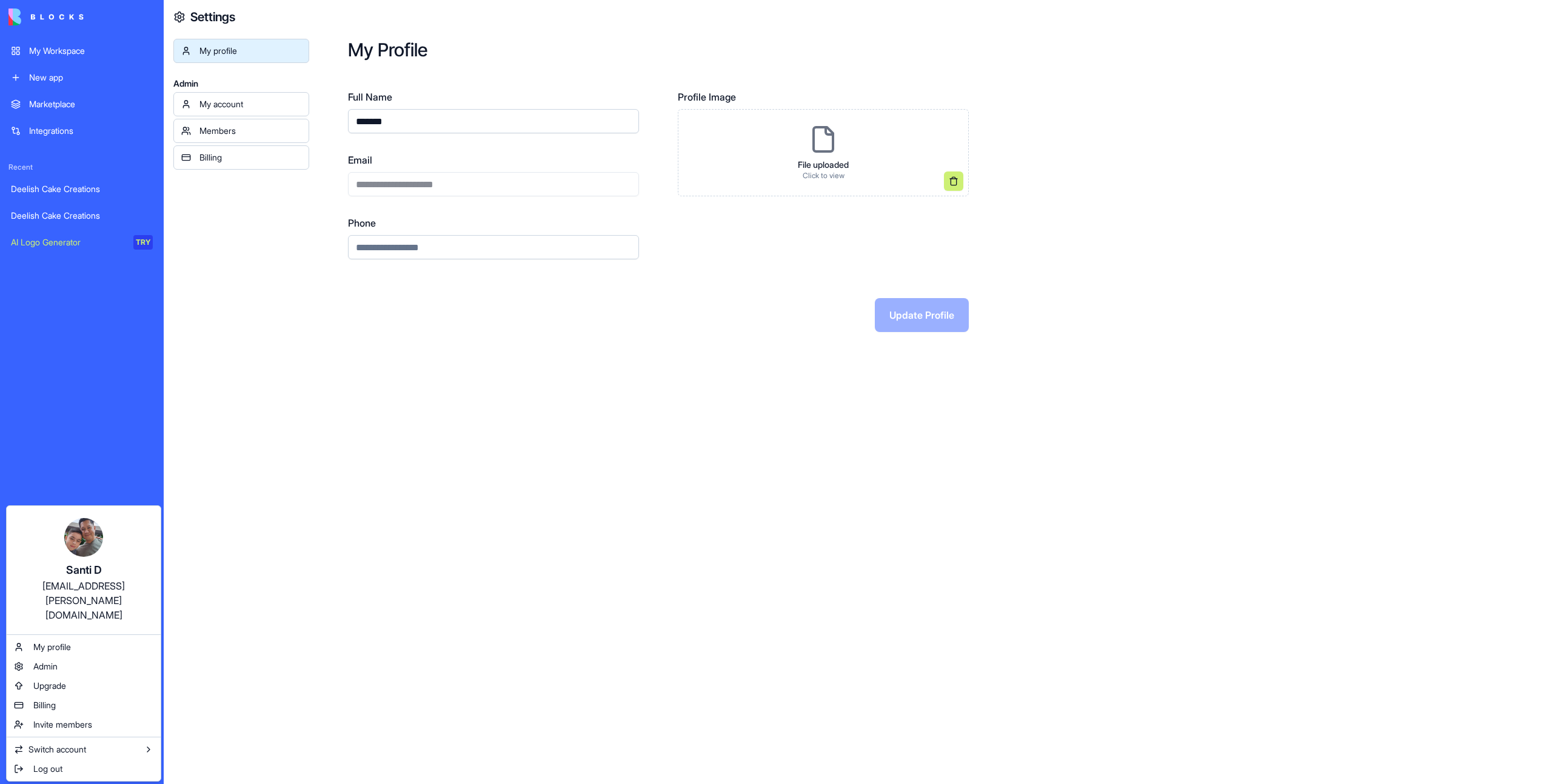
click at [83, 586] on div "santi.drane@gmail.com" at bounding box center [84, 601] width 129 height 44
click at [92, 530] on img at bounding box center [84, 537] width 39 height 39
